Goal: Navigation & Orientation: Find specific page/section

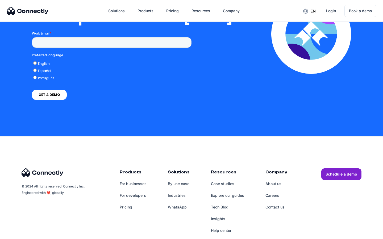
scroll to position [1081, 0]
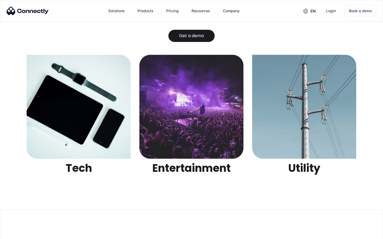
scroll to position [1676, 0]
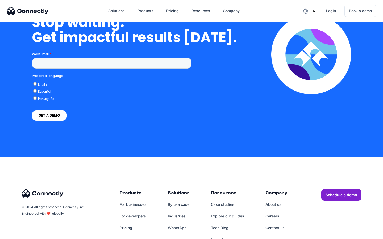
scroll to position [1545, 0]
